Goal: Contribute content: Contribute content

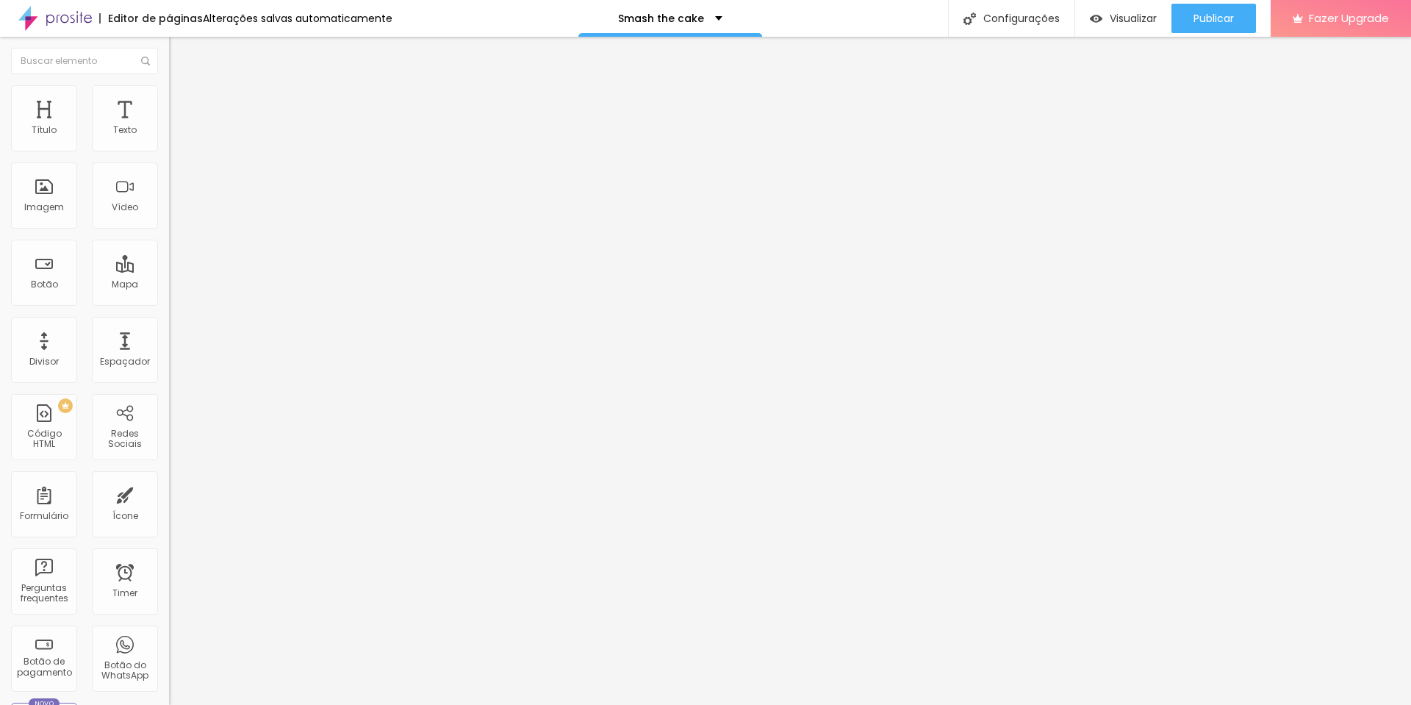
click at [169, 126] on span "Trocar imagem" at bounding box center [209, 120] width 80 height 12
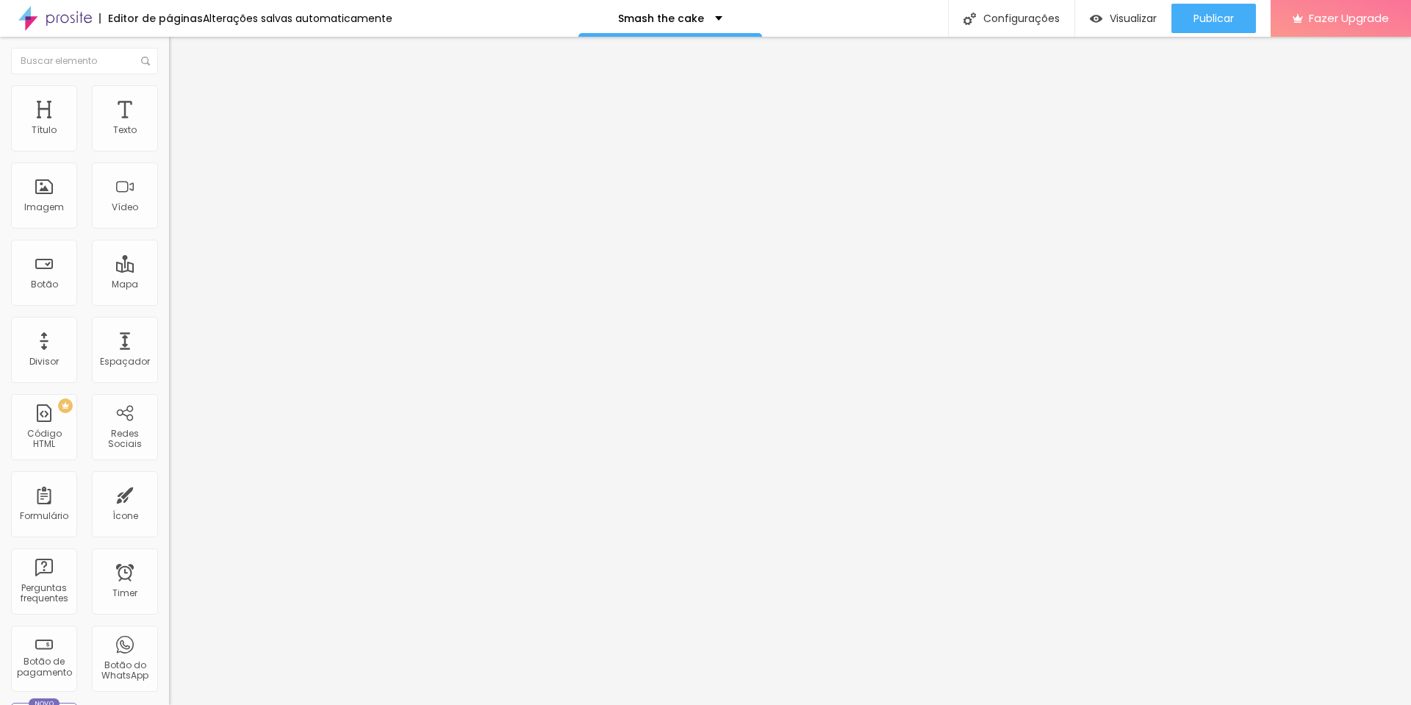
click at [169, 126] on span "Trocar imagem" at bounding box center [209, 120] width 80 height 12
click at [1219, 18] on span "Publicar" at bounding box center [1213, 18] width 40 height 12
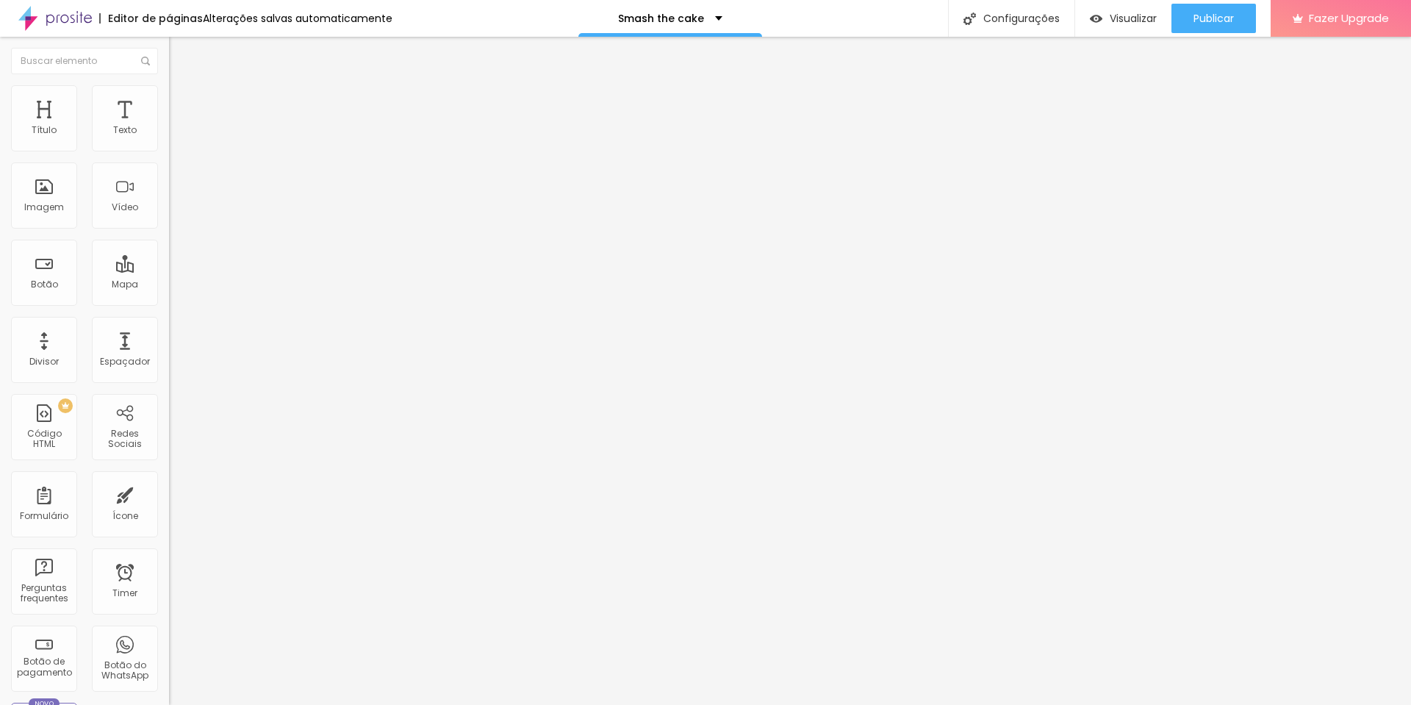
click at [169, 126] on span "Trocar imagem" at bounding box center [209, 120] width 80 height 12
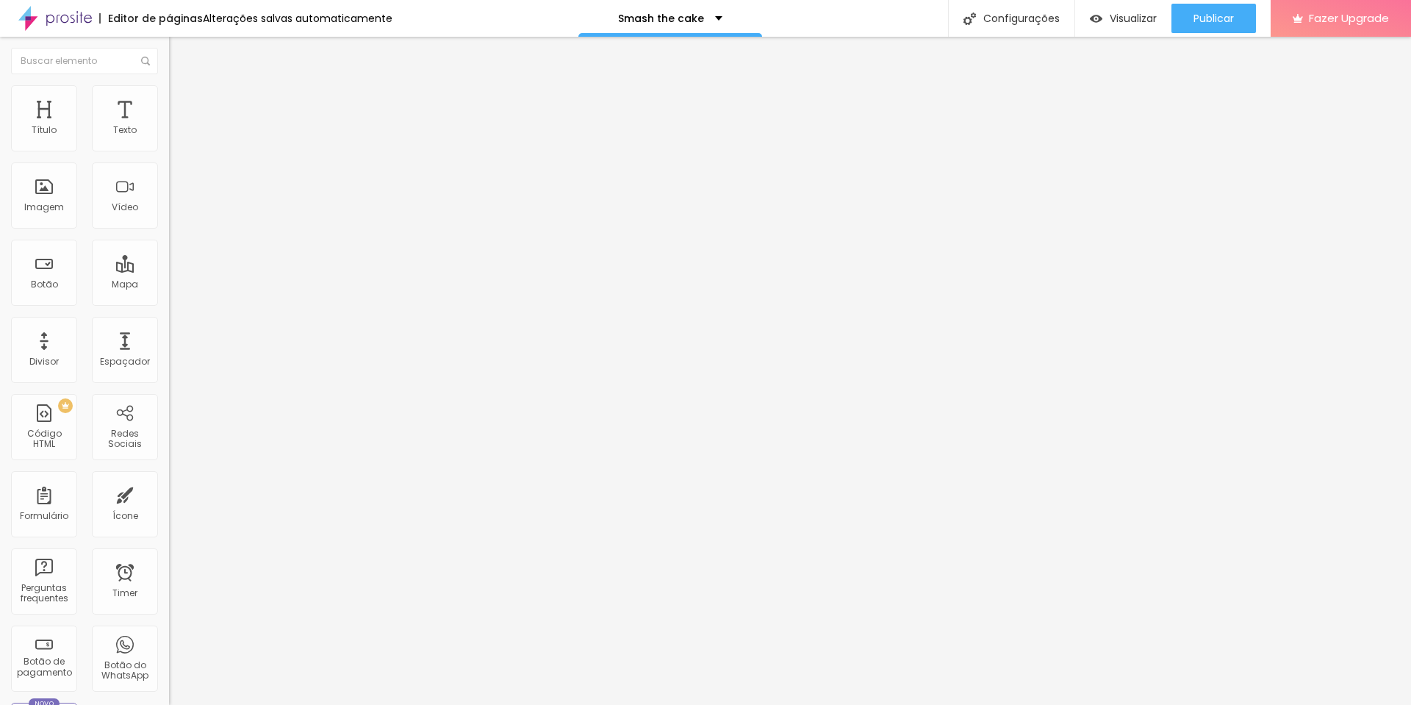
click at [169, 303] on input "[URL][DOMAIN_NAME][PHONE_NUMBER]" at bounding box center [257, 295] width 176 height 15
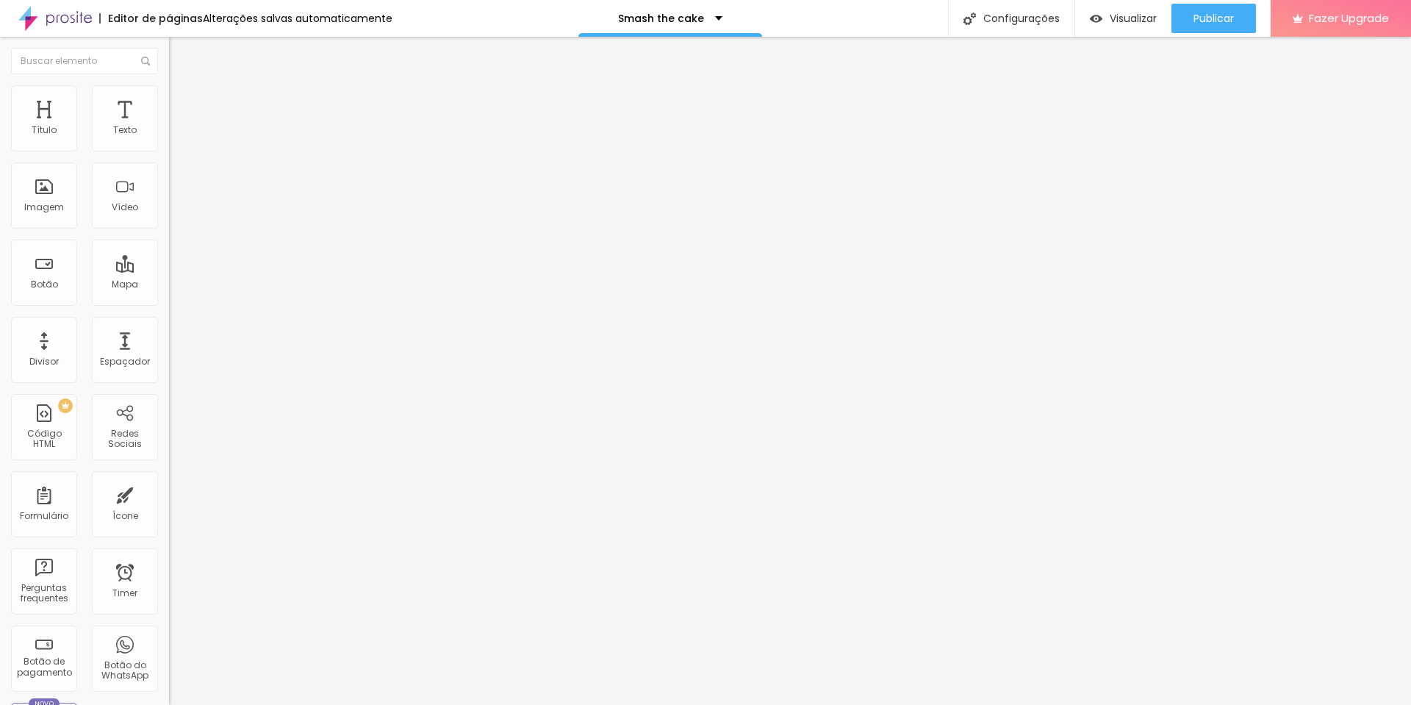
click at [169, 303] on input "[URL][DOMAIN_NAME][PHONE_NUMBER]" at bounding box center [257, 295] width 176 height 15
type input "[URL][DOMAIN_NAME][PHONE_NUMBER]"
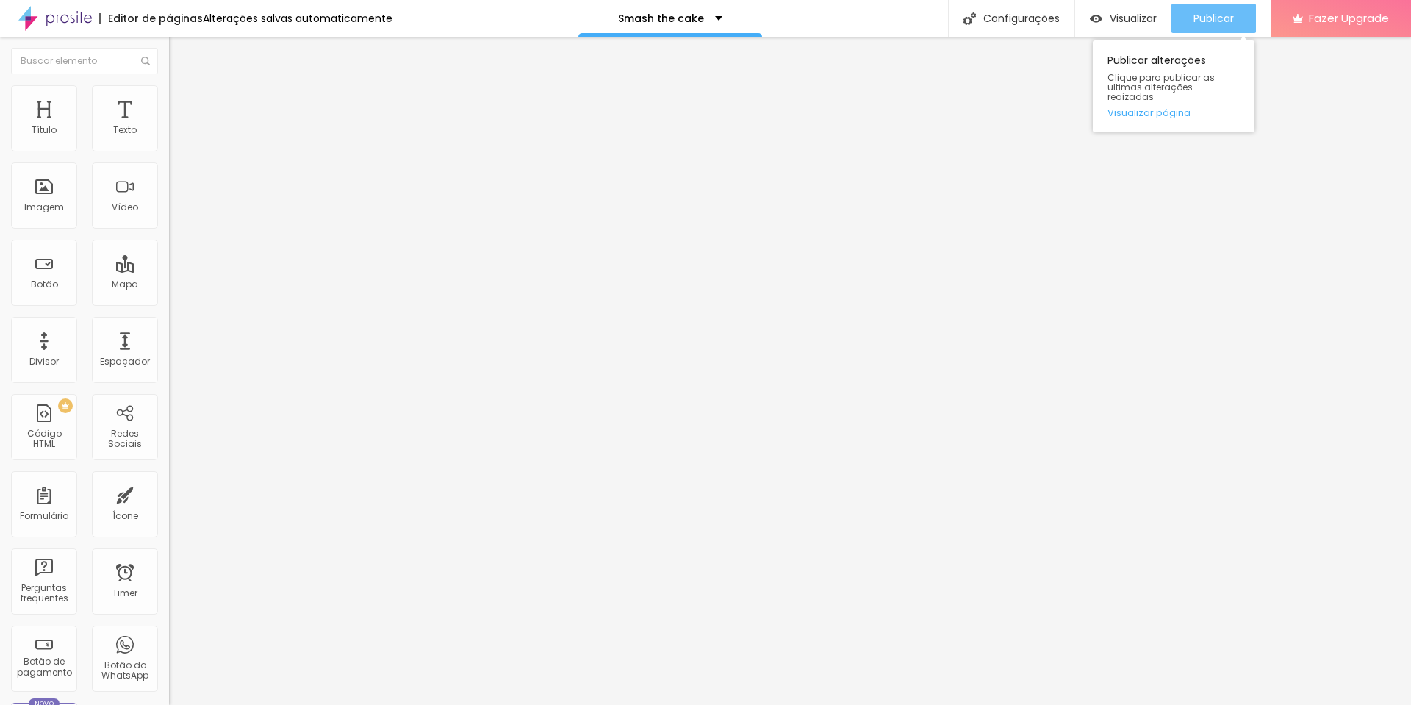
click at [1201, 21] on span "Publicar" at bounding box center [1213, 18] width 40 height 12
